Goal: Check status: Check status

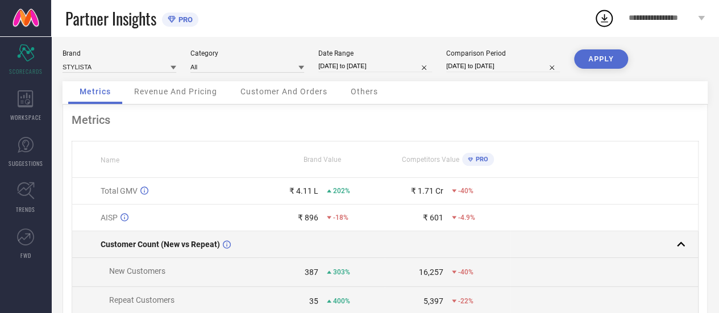
scroll to position [3, 0]
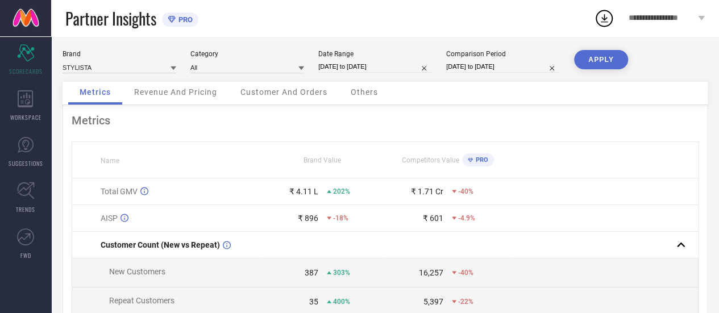
select select "7"
select select "2024"
select select "8"
select select "2024"
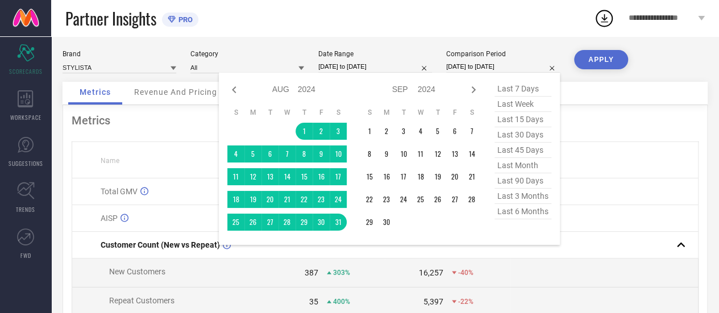
click at [460, 67] on input "[DATE] to [DATE]" at bounding box center [503, 67] width 114 height 12
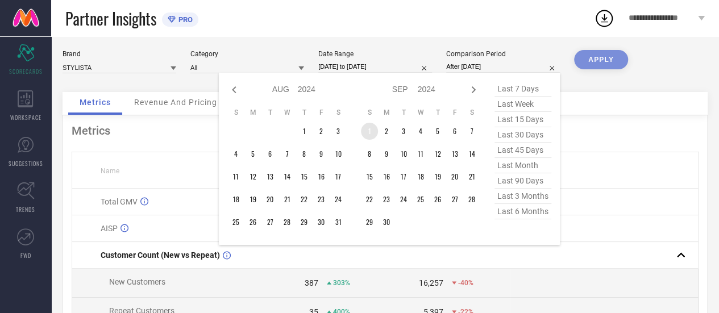
click at [366, 135] on td "1" at bounding box center [369, 131] width 17 height 17
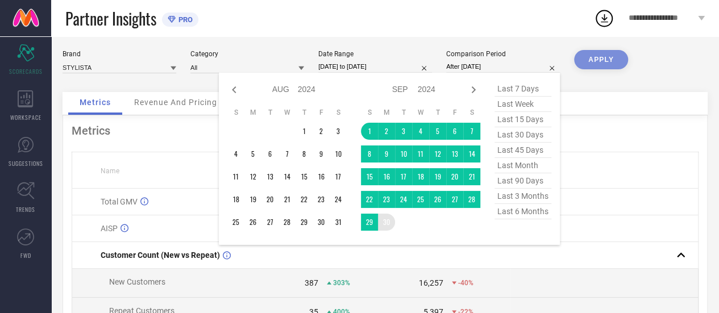
type input "[DATE] to [DATE]"
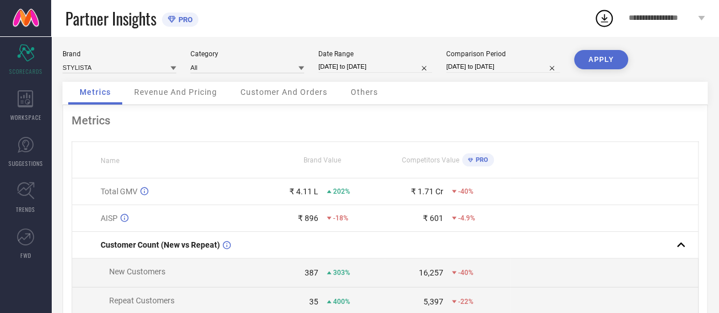
click at [603, 53] on button "APPLY" at bounding box center [601, 59] width 54 height 19
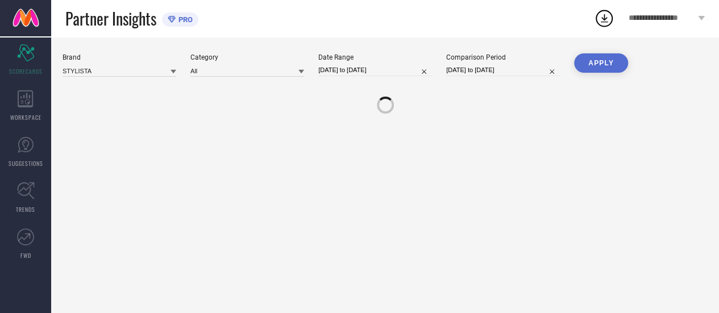
scroll to position [0, 0]
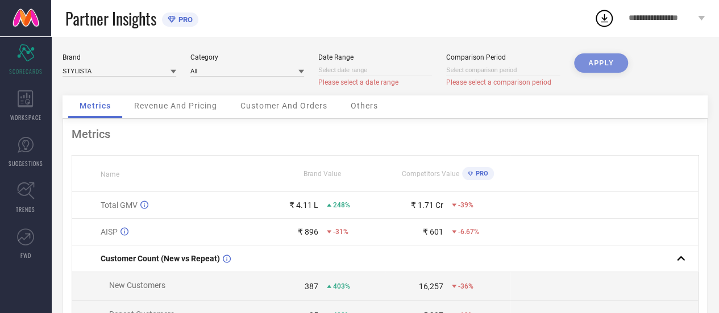
click at [607, 59] on div "APPLY" at bounding box center [601, 74] width 54 height 42
click at [33, 107] on div "WORKSPACE" at bounding box center [25, 106] width 51 height 46
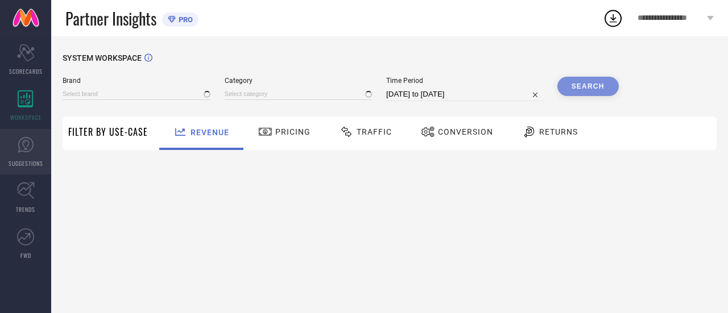
click at [38, 144] on link "SUGGESTIONS" at bounding box center [25, 152] width 51 height 46
